Goal: Task Accomplishment & Management: Manage account settings

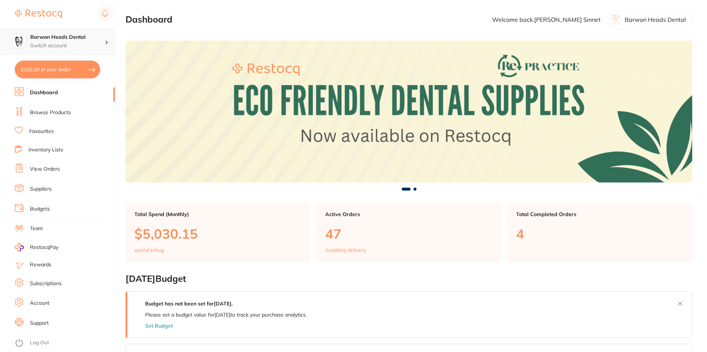
click at [43, 35] on h4 "Barwon Heads Dental" at bounding box center [67, 37] width 75 height 7
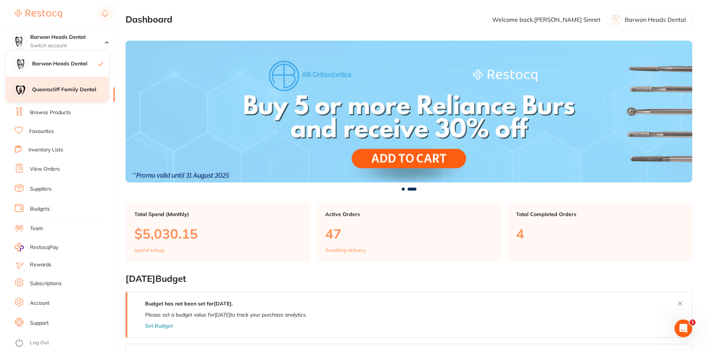
click at [46, 90] on h4 "Queenscliff Family Dental" at bounding box center [70, 89] width 77 height 7
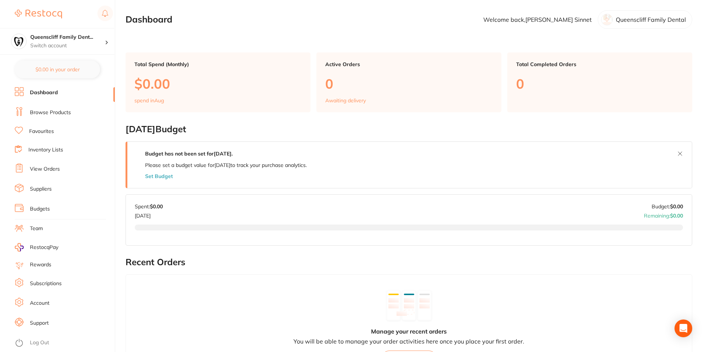
click at [21, 14] on img at bounding box center [38, 14] width 47 height 9
click at [110, 10] on rect at bounding box center [104, 13] width 15 height 15
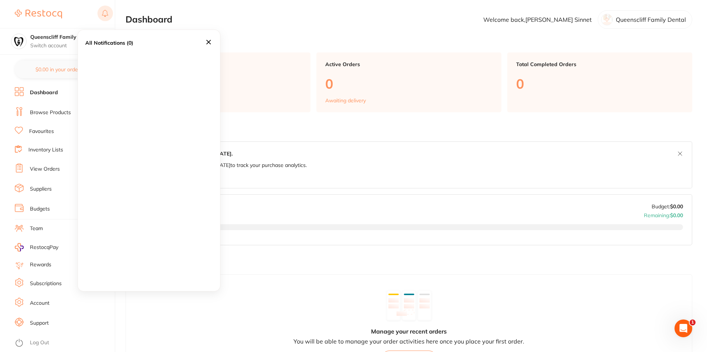
click at [110, 10] on rect at bounding box center [104, 13] width 15 height 15
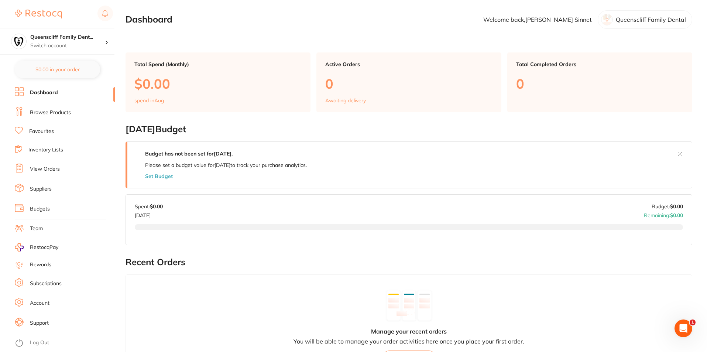
click at [0, 20] on div "Queenscliff Family Dent... Switch account Barwon Heads Dental Queenscliff Famil…" at bounding box center [57, 27] width 114 height 55
click at [11, 14] on div "Queenscliff Family Dent... Switch account Barwon Heads Dental Queenscliff Famil…" at bounding box center [57, 27] width 114 height 55
click at [18, 8] on link at bounding box center [38, 14] width 47 height 17
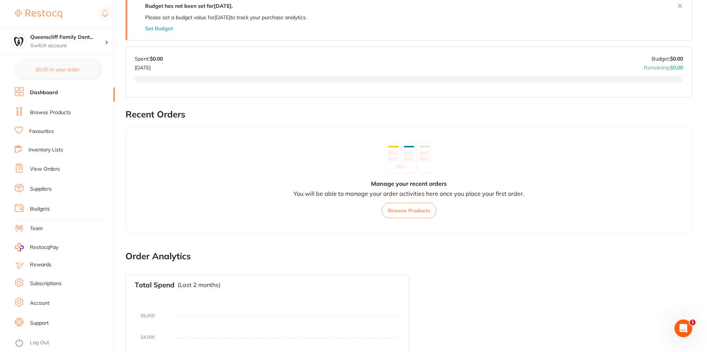
click at [31, 296] on ul "Dashboard Browse Products Favourites Inventory Lists View Orders Suppliers Budg…" at bounding box center [65, 219] width 100 height 265
click at [31, 303] on link "Account" at bounding box center [40, 302] width 20 height 7
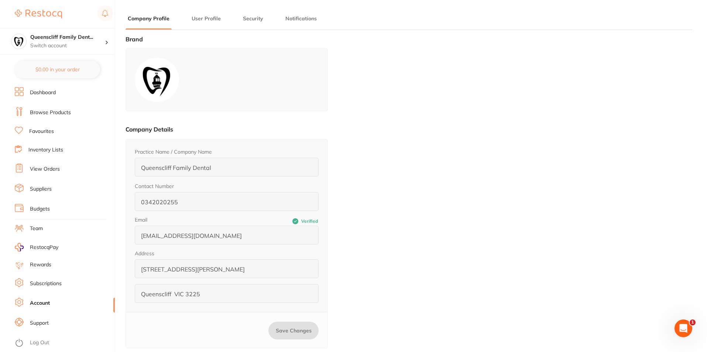
type input "Martin"
type input "Sinnet"
type input "[PERSON_NAME][EMAIL_ADDRESS][PERSON_NAME][DOMAIN_NAME]"
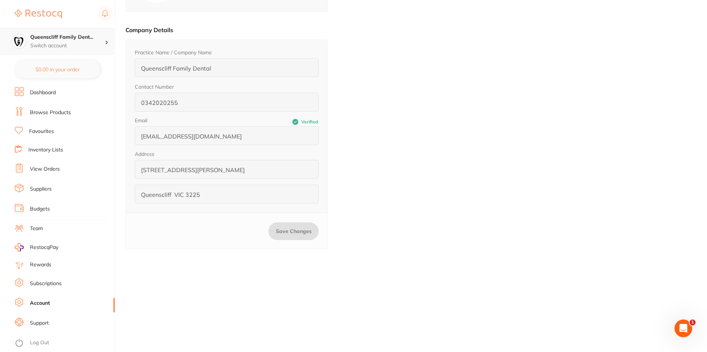
click at [58, 32] on div "Queenscliff Family Dent... Switch account" at bounding box center [57, 41] width 114 height 27
click at [57, 59] on div "Barwon Heads Dental" at bounding box center [57, 64] width 103 height 26
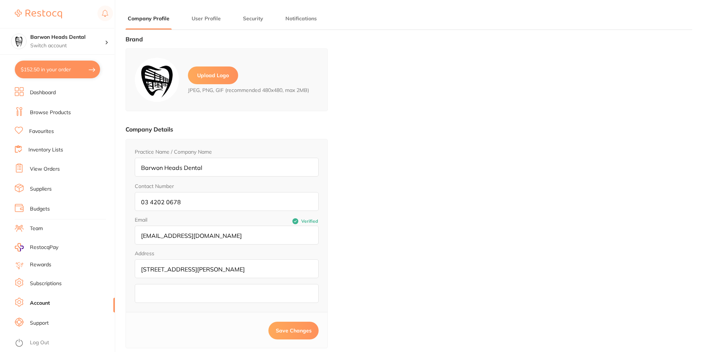
type input "[PERSON_NAME]"
type input "Sinnet"
type input "[PERSON_NAME][EMAIL_ADDRESS][PERSON_NAME][DOMAIN_NAME]"
click at [17, 11] on img at bounding box center [38, 14] width 47 height 9
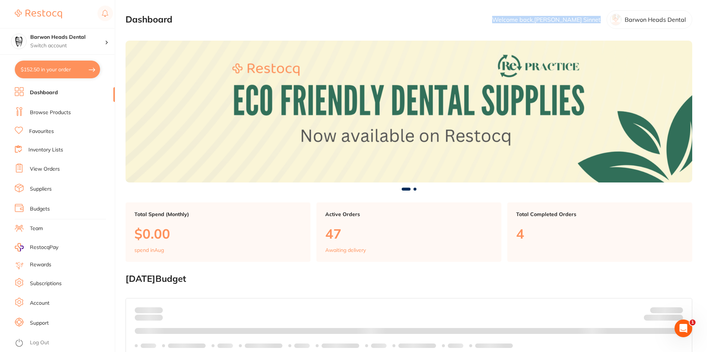
drag, startPoint x: 606, startPoint y: 23, endPoint x: 523, endPoint y: 25, distance: 83.4
click at [523, 25] on section "Dashboard Welcome back, Martin Sinnet Barwon Heads Dental" at bounding box center [408, 19] width 566 height 18
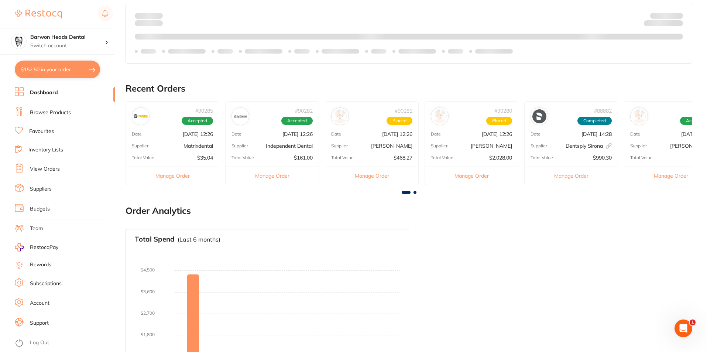
scroll to position [345, 0]
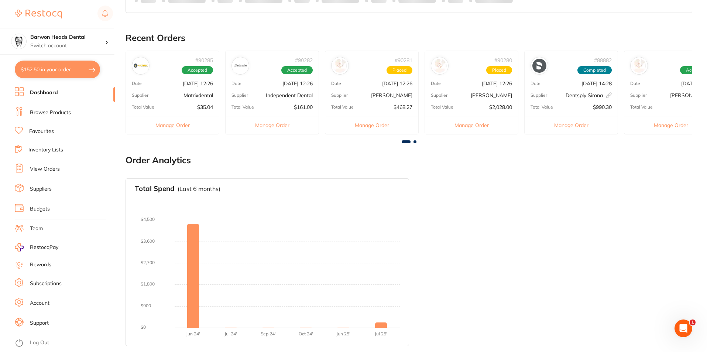
click at [53, 302] on li "Account" at bounding box center [65, 302] width 100 height 11
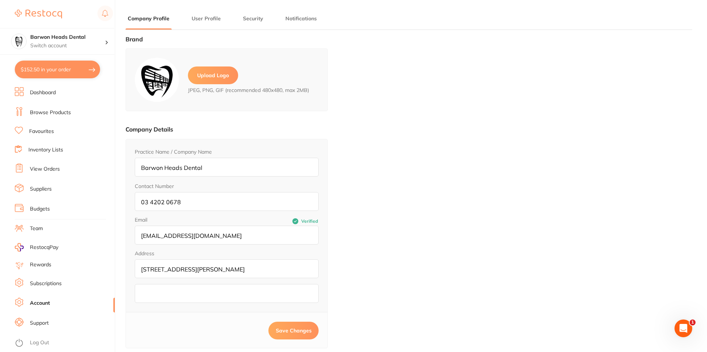
type input "Martin"
type input "Sinnet"
type input "[PERSON_NAME][EMAIL_ADDRESS][PERSON_NAME][DOMAIN_NAME]"
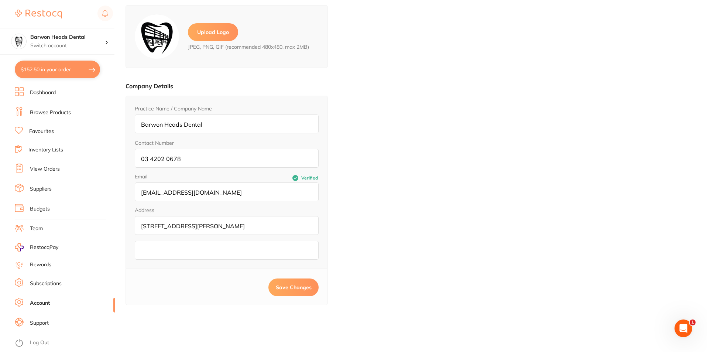
scroll to position [99, 0]
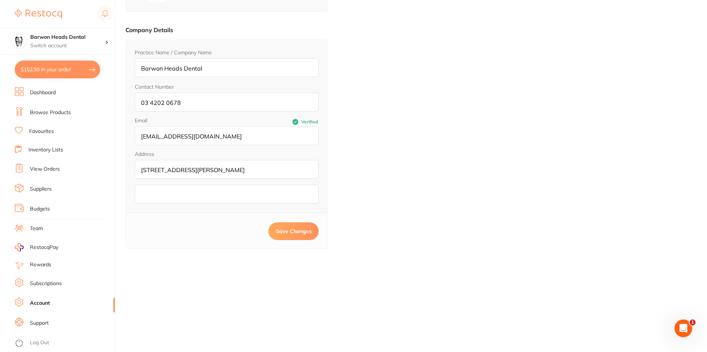
click at [50, 281] on link "Subscriptions" at bounding box center [46, 283] width 32 height 7
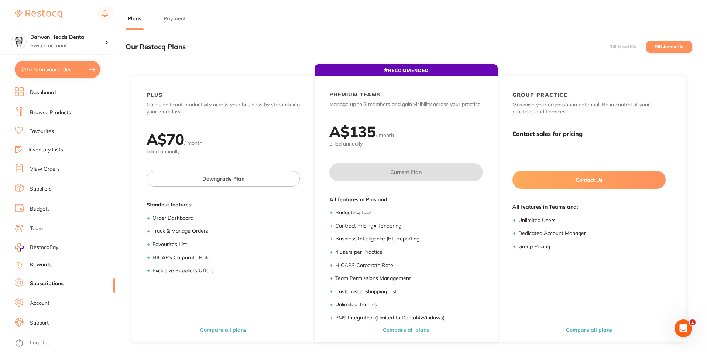
click at [166, 26] on li "Payment" at bounding box center [174, 22] width 27 height 15
click at [169, 17] on button "Payment" at bounding box center [174, 18] width 27 height 7
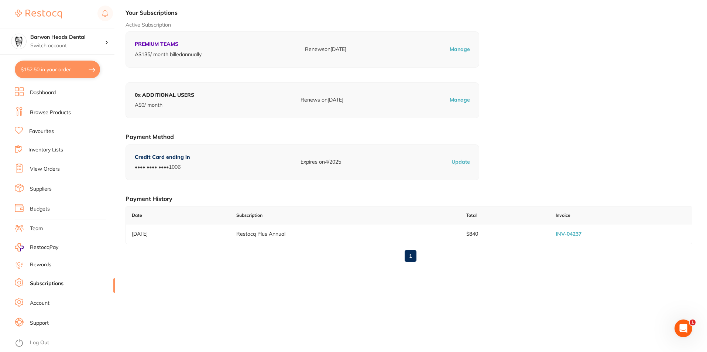
scroll to position [37, 0]
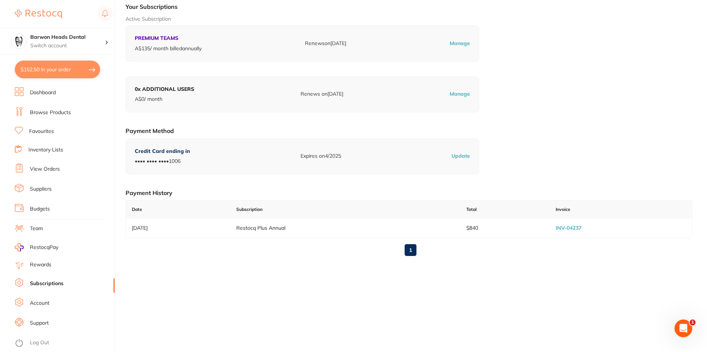
drag, startPoint x: 170, startPoint y: 99, endPoint x: 132, endPoint y: 102, distance: 38.6
click at [132, 102] on div "0 x ADDITIONAL USERS A$ 0 / month Renews on 2 Sept 2025 Manage" at bounding box center [302, 94] width 354 height 36
click at [358, 295] on div "Our Restocq Plans Bill Monthly Bill Annually RECOMMENDED PLUS Gain significant …" at bounding box center [408, 175] width 566 height 352
drag, startPoint x: 165, startPoint y: 100, endPoint x: 131, endPoint y: 90, distance: 35.8
click at [131, 90] on div "0 x ADDITIONAL USERS A$ 0 / month Renews on 2 Sept 2025 Manage" at bounding box center [302, 94] width 354 height 36
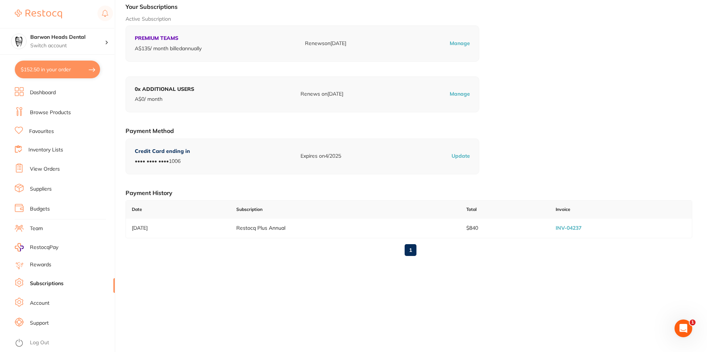
click at [586, 51] on div "Active Subscription PREMIUM TEAMS A$ 135 / month billed annually Renews on 2 Ju…" at bounding box center [408, 38] width 566 height 46
drag, startPoint x: 206, startPoint y: 53, endPoint x: 134, endPoint y: 52, distance: 72.0
click at [134, 52] on div "PREMIUM TEAMS A$ 135 / month billed annually Renews on [DATE] Manage" at bounding box center [302, 43] width 354 height 36
click at [72, 43] on p "Switch account" at bounding box center [67, 45] width 75 height 7
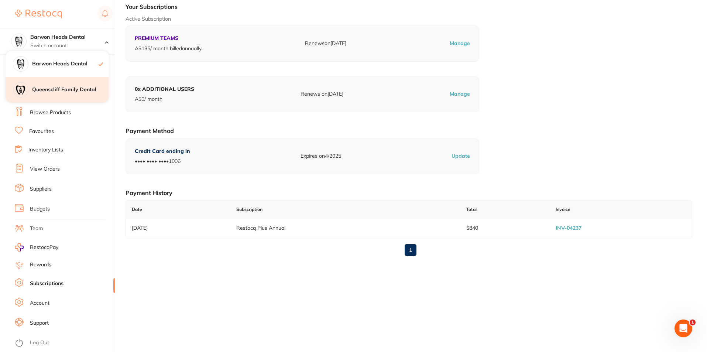
click at [56, 96] on div "Queenscliff Family Dental" at bounding box center [57, 90] width 103 height 26
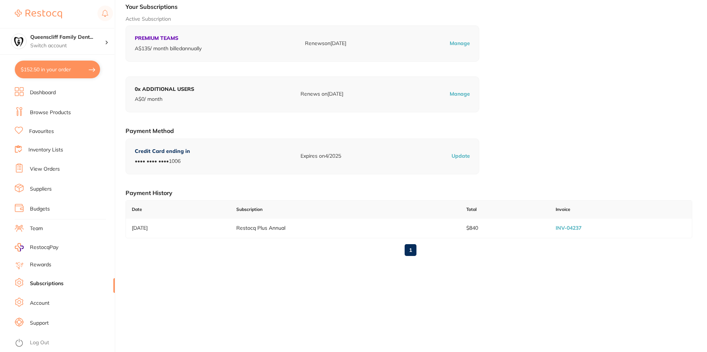
checkbox input "true"
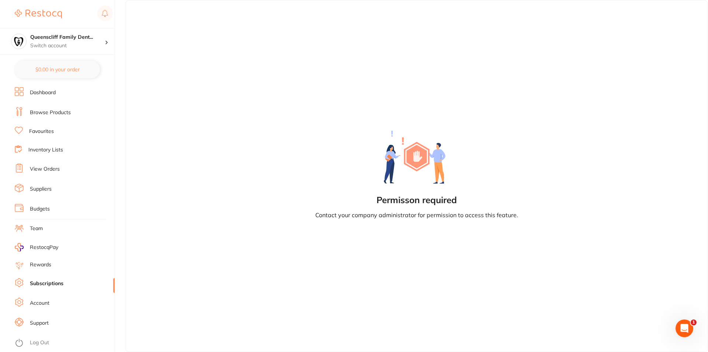
click at [50, 288] on li "Subscriptions" at bounding box center [65, 283] width 100 height 11
click at [50, 266] on link "Rewards" at bounding box center [40, 264] width 21 height 7
click at [45, 286] on link "Subscriptions" at bounding box center [47, 283] width 34 height 7
drag, startPoint x: 538, startPoint y: 224, endPoint x: 295, endPoint y: 166, distance: 250.0
click at [295, 166] on div "Permisson required Contact your company administrator for permission to access …" at bounding box center [416, 176] width 583 height 352
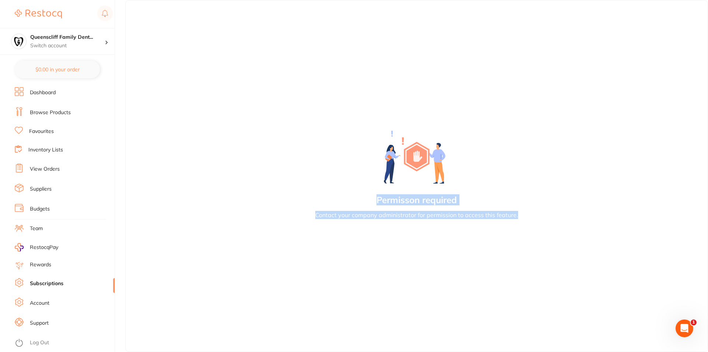
drag, startPoint x: 372, startPoint y: 195, endPoint x: 537, endPoint y: 214, distance: 166.3
click at [537, 214] on div "Permisson required Contact your company administrator for permission to access …" at bounding box center [416, 176] width 583 height 352
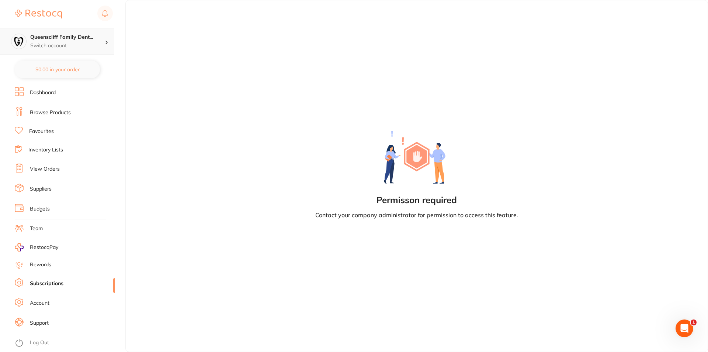
click at [71, 43] on p "Switch account" at bounding box center [67, 45] width 75 height 7
click at [66, 63] on h4 "Barwon Heads Dental" at bounding box center [70, 63] width 77 height 7
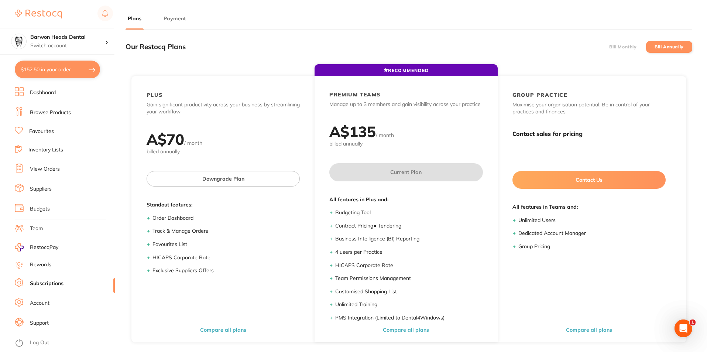
click at [173, 25] on li "Payment" at bounding box center [174, 22] width 27 height 15
click at [173, 20] on button "Payment" at bounding box center [174, 18] width 27 height 7
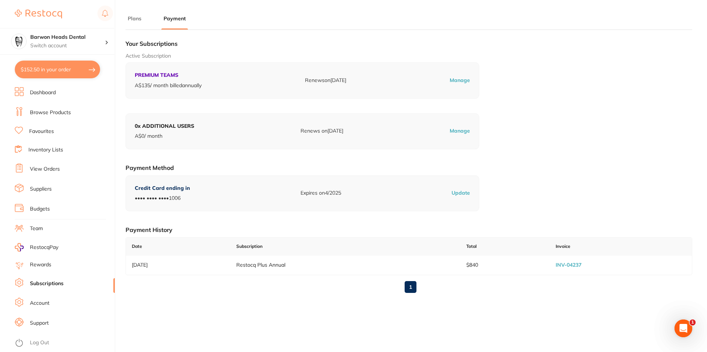
click at [217, 94] on div "PREMIUM TEAMS A$ 135 / month billed annually Renews on [DATE] Manage" at bounding box center [302, 80] width 354 height 36
drag, startPoint x: 218, startPoint y: 84, endPoint x: 128, endPoint y: 75, distance: 90.5
click at [128, 75] on div "PREMIUM TEAMS A$ 135 / month billed annually Renews on [DATE] Manage" at bounding box center [302, 80] width 354 height 36
